Goal: Task Accomplishment & Management: Manage account settings

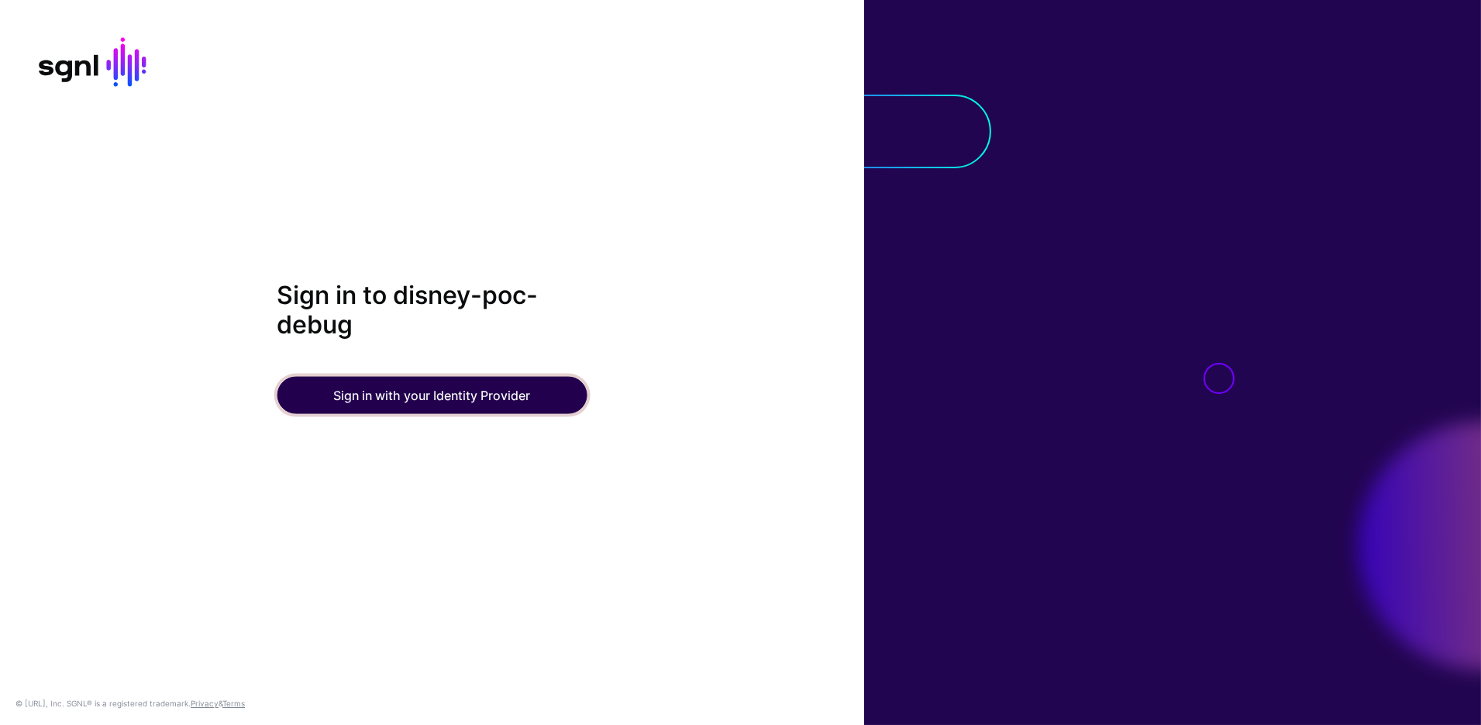
click at [462, 381] on button "Sign in with your Identity Provider" at bounding box center [432, 395] width 310 height 37
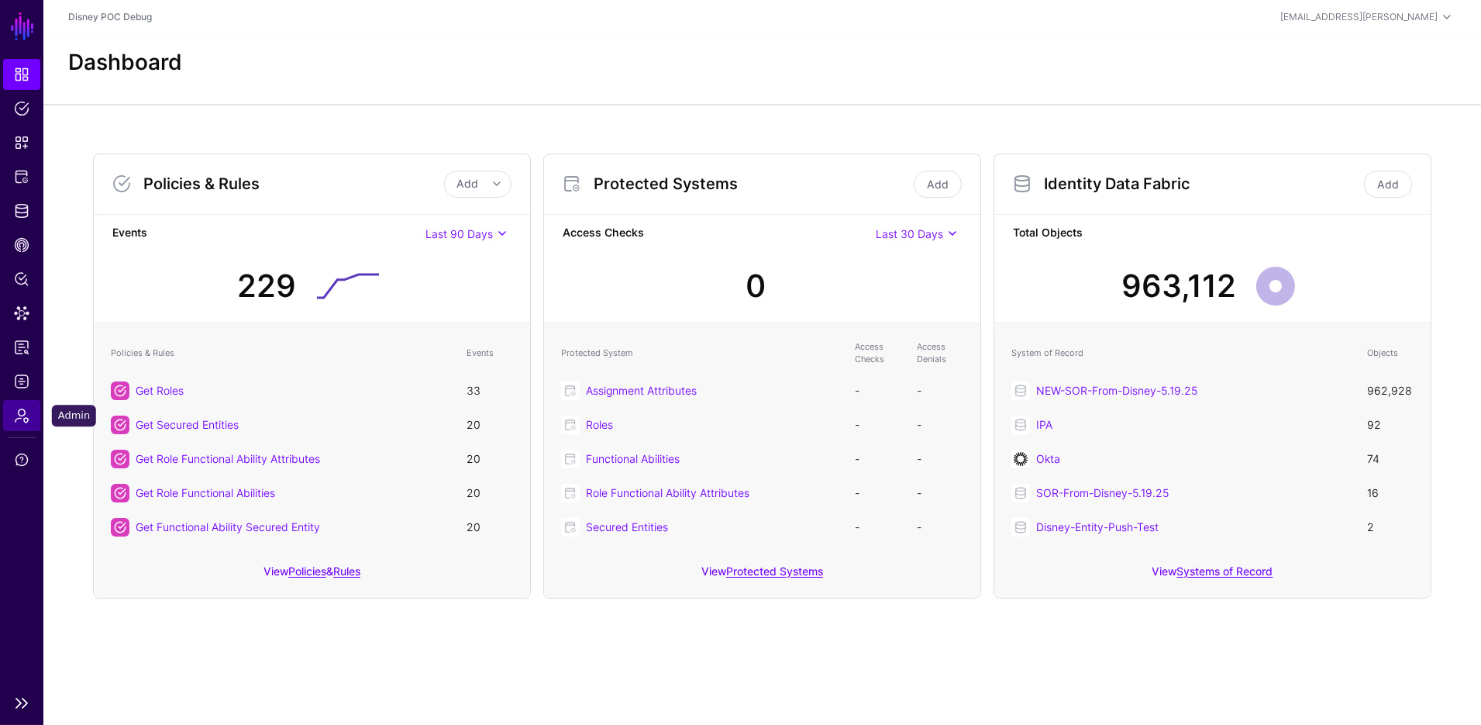
click at [21, 418] on span "Admin" at bounding box center [21, 415] width 15 height 15
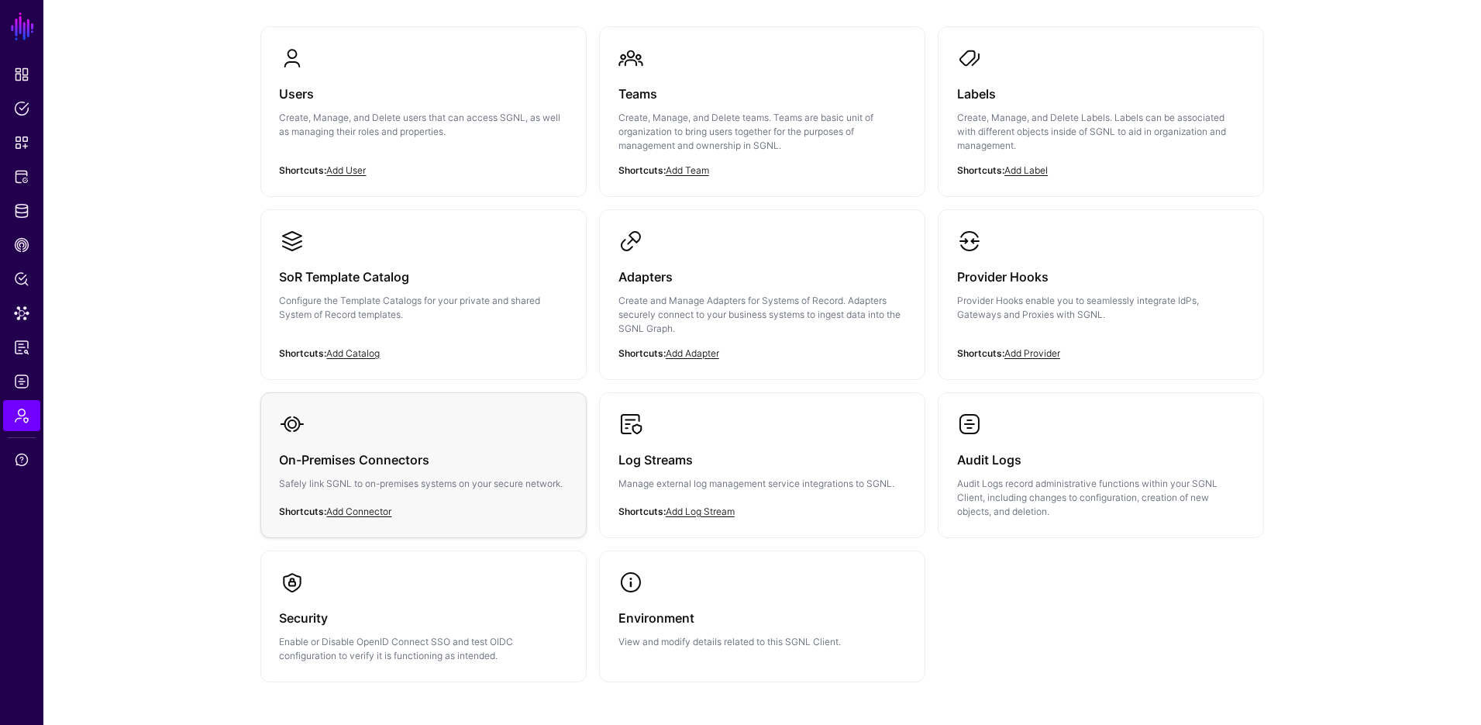
scroll to position [212, 0]
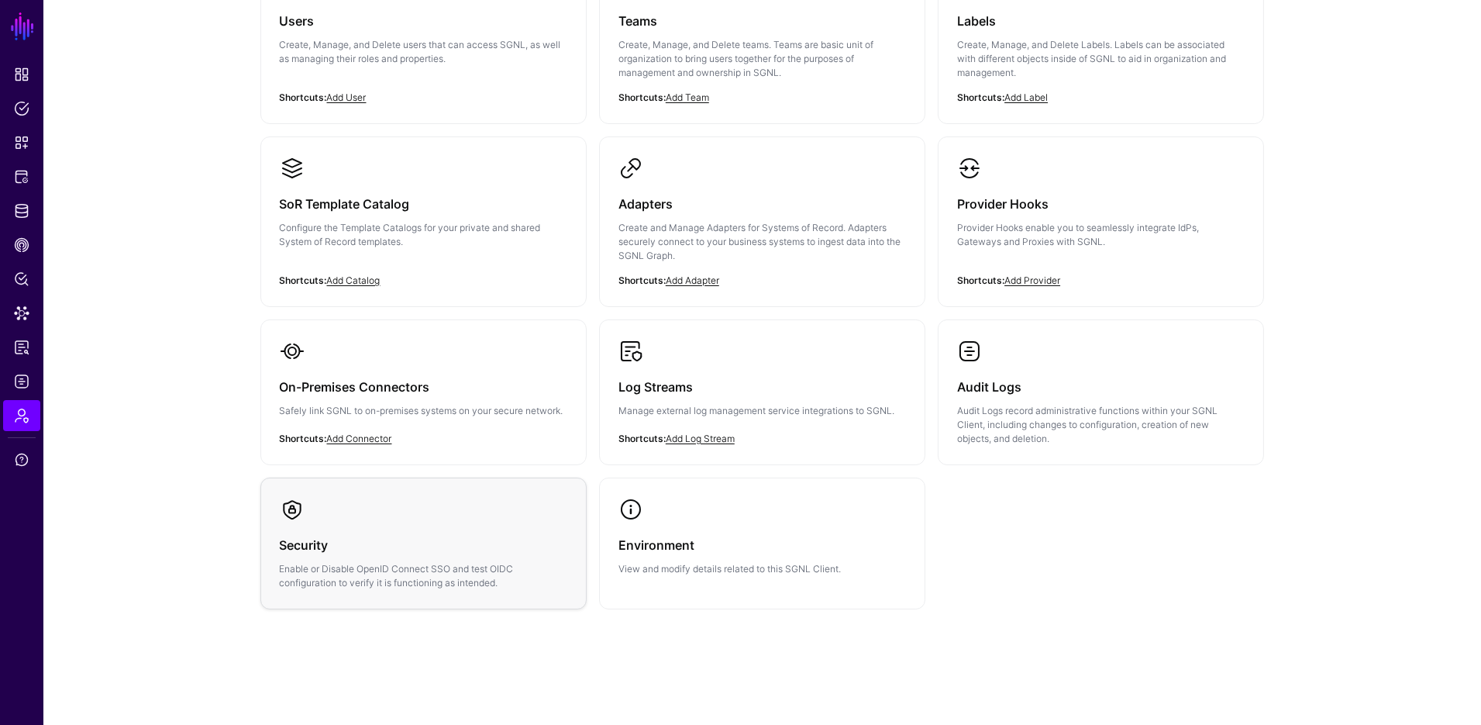
click at [414, 517] on link "Security Enable or Disable OpenID Connect SSO and test OIDC configuration to ve…" at bounding box center [423, 543] width 325 height 130
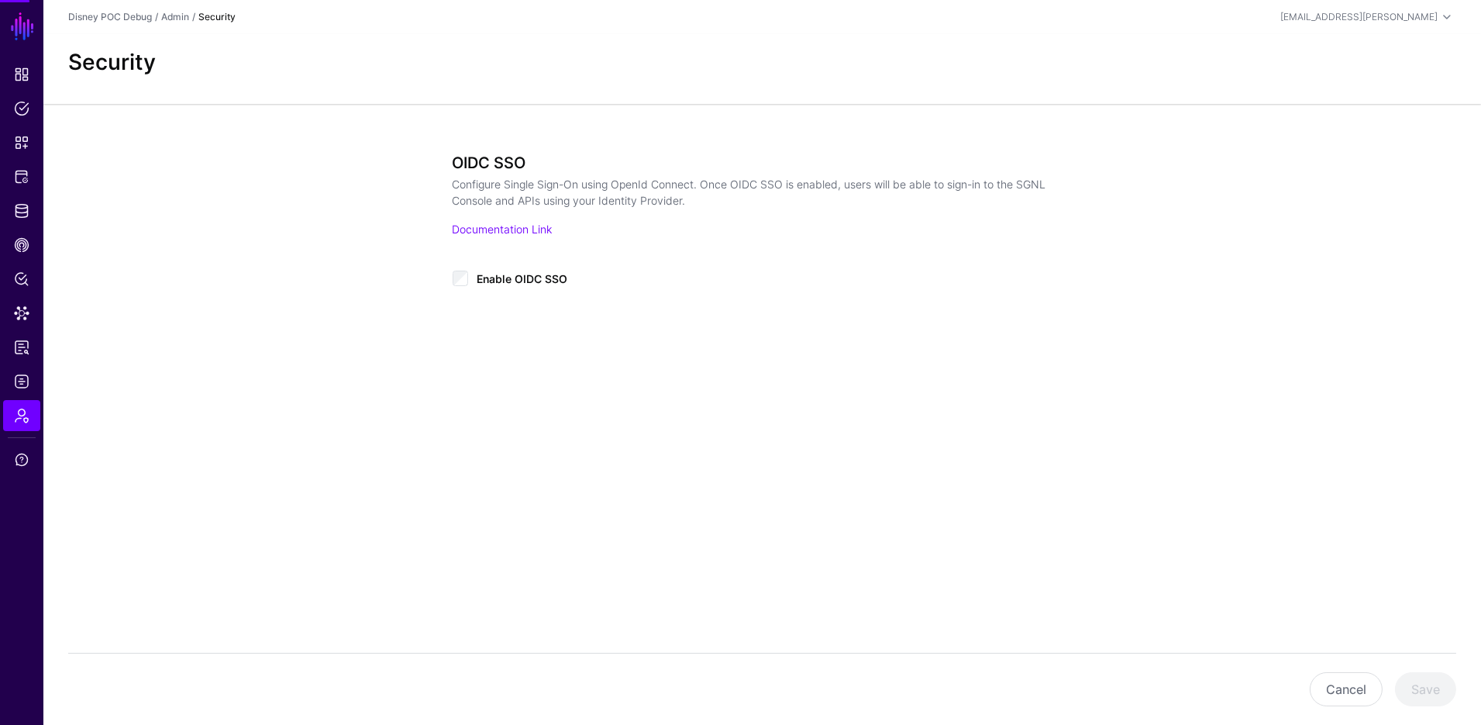
type input "**********"
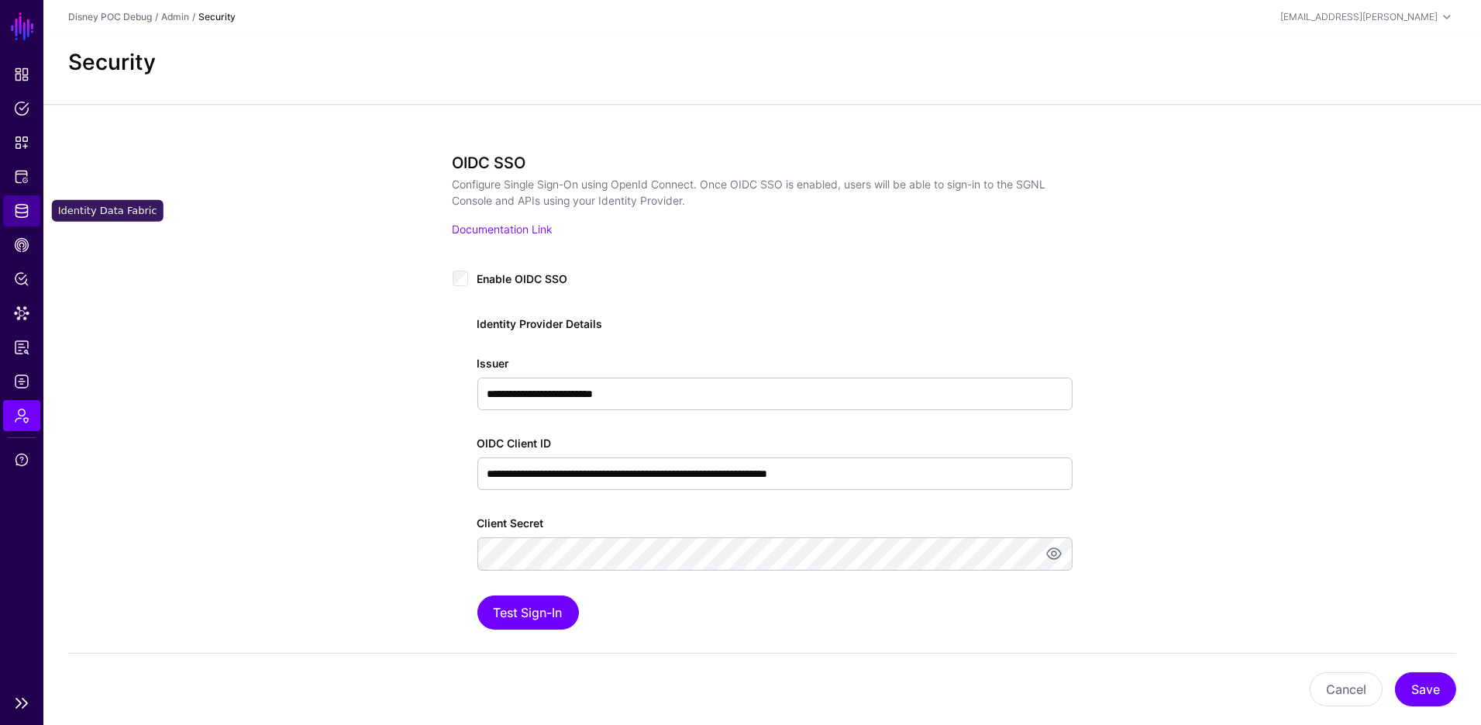
click at [26, 215] on span "Identity Data Fabric" at bounding box center [21, 210] width 15 height 15
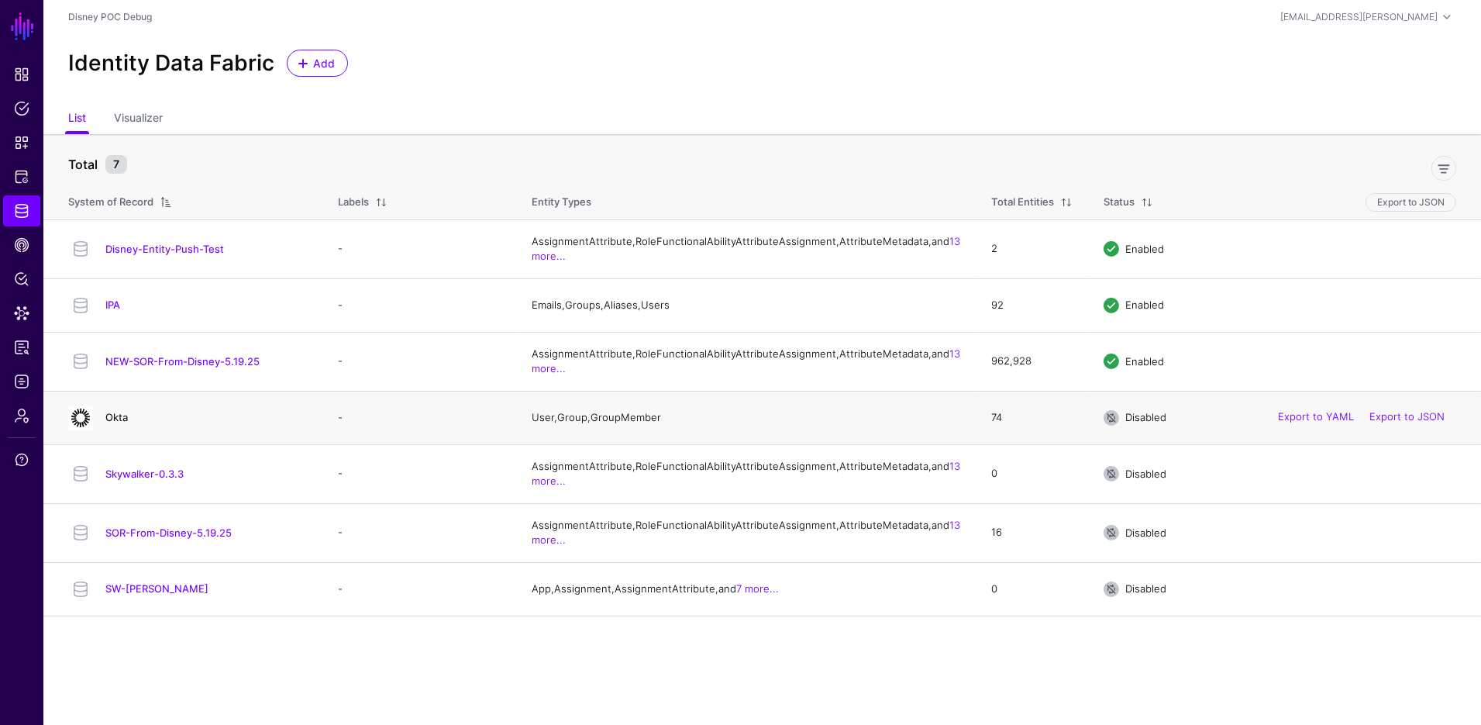
click at [115, 423] on link "Okta" at bounding box center [116, 417] width 22 height 12
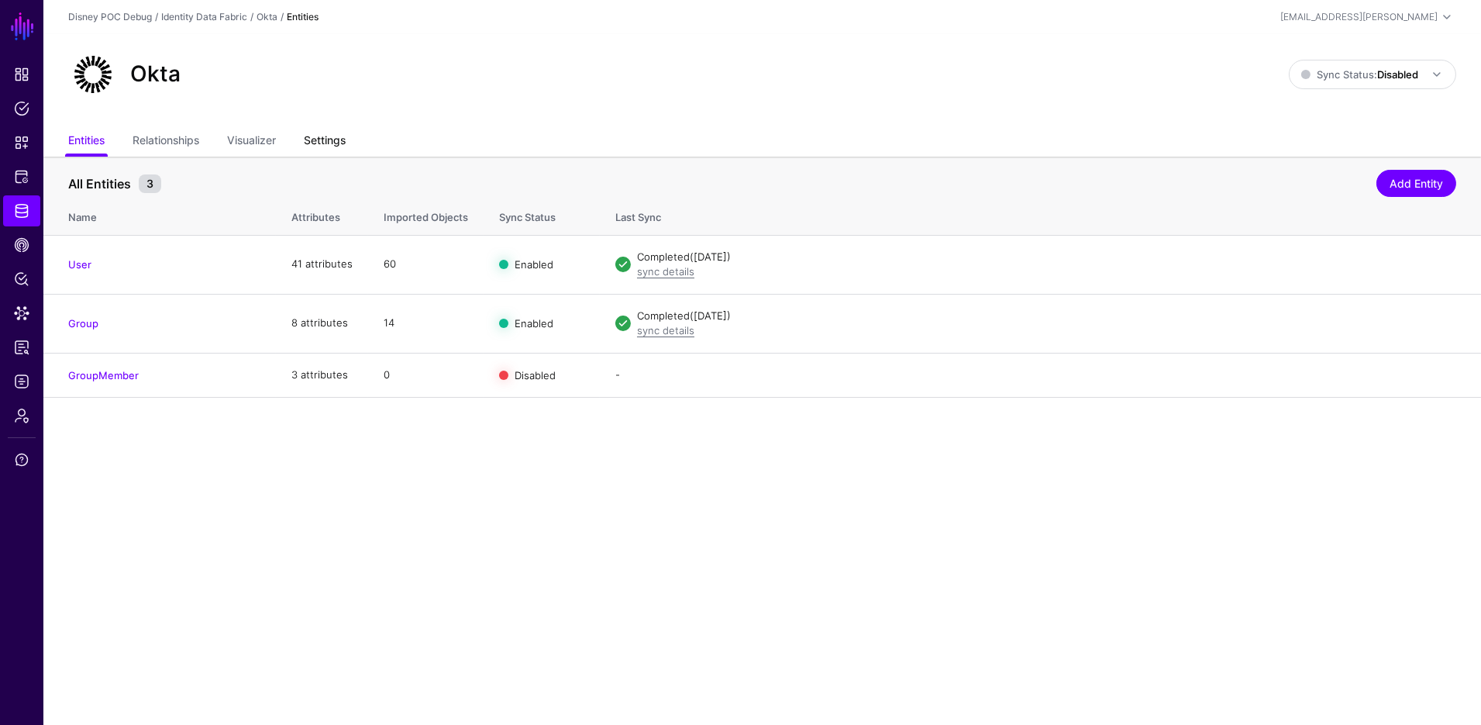
click at [321, 133] on link "Settings" at bounding box center [325, 141] width 42 height 29
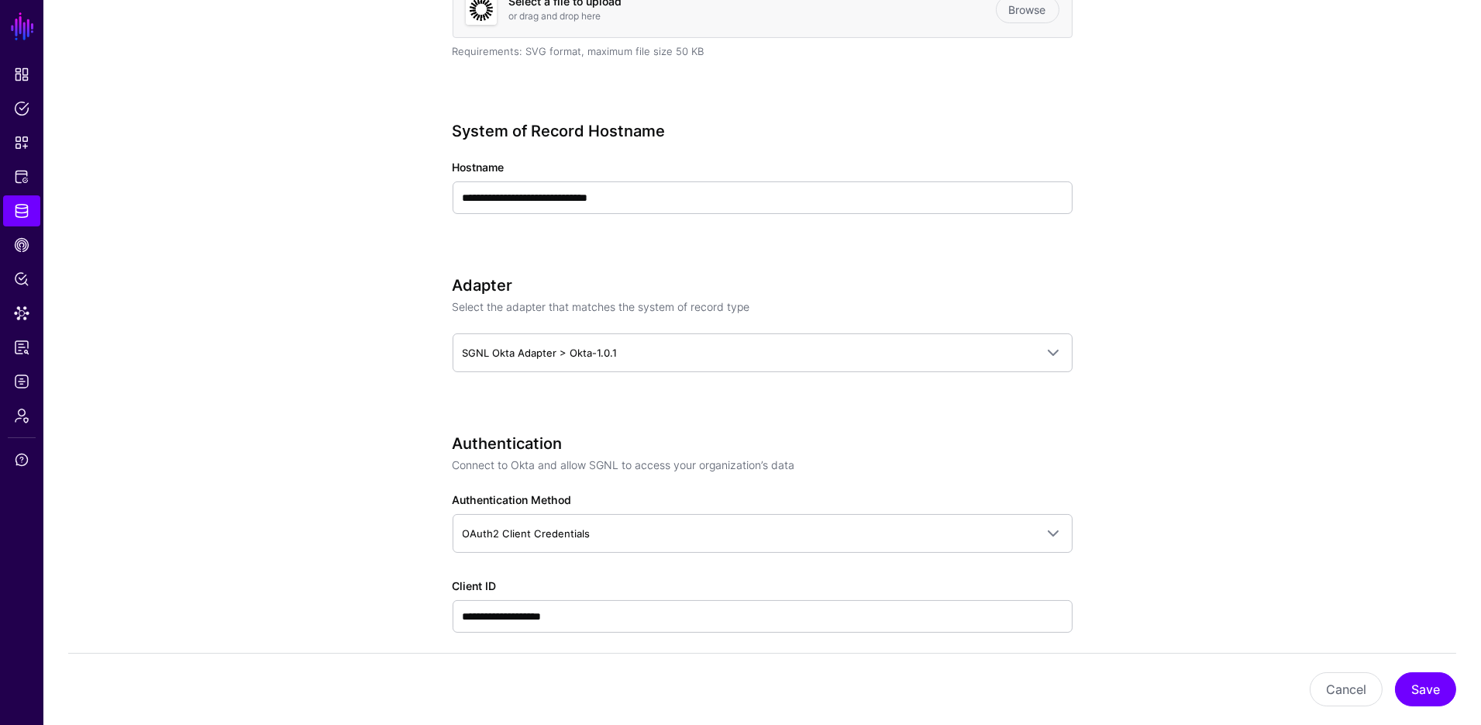
scroll to position [77, 0]
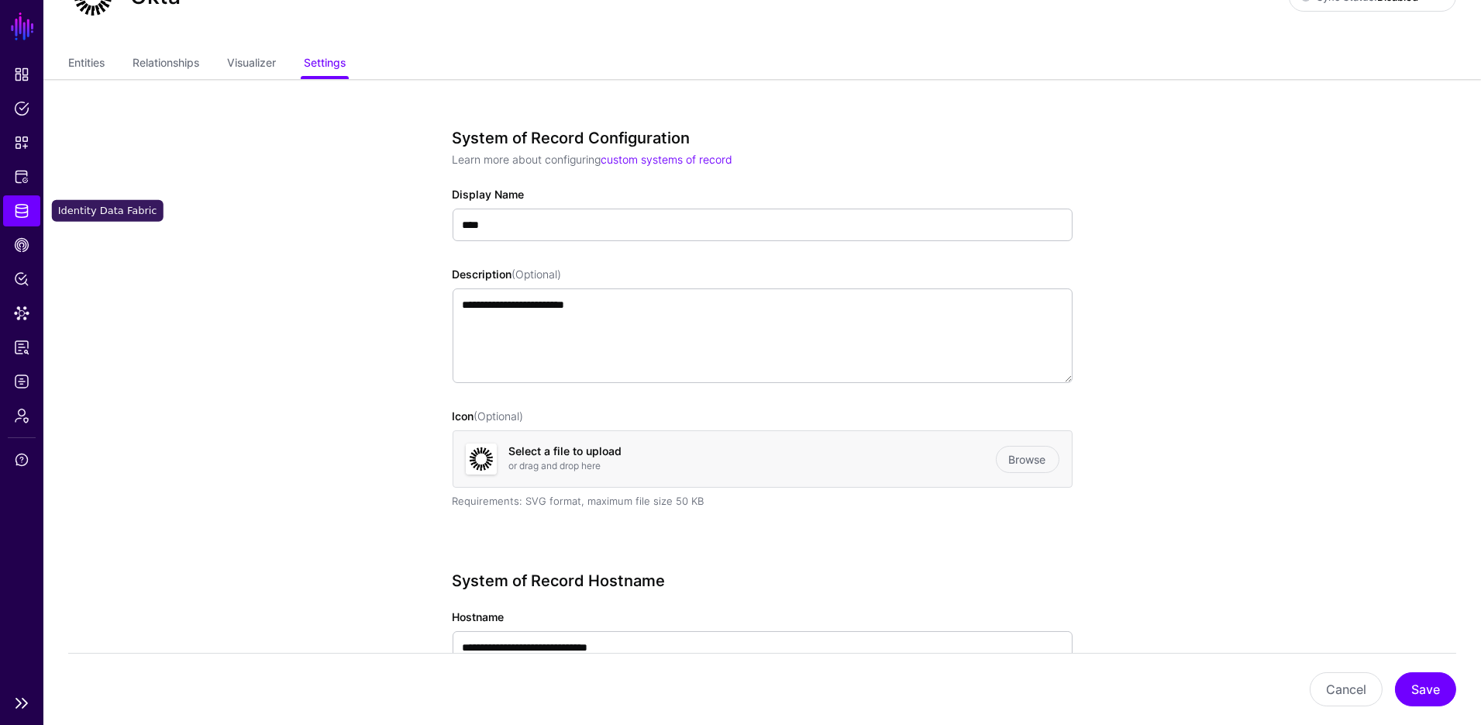
click at [30, 215] on link "Identity Data Fabric" at bounding box center [21, 210] width 37 height 31
